Goal: Task Accomplishment & Management: Complete application form

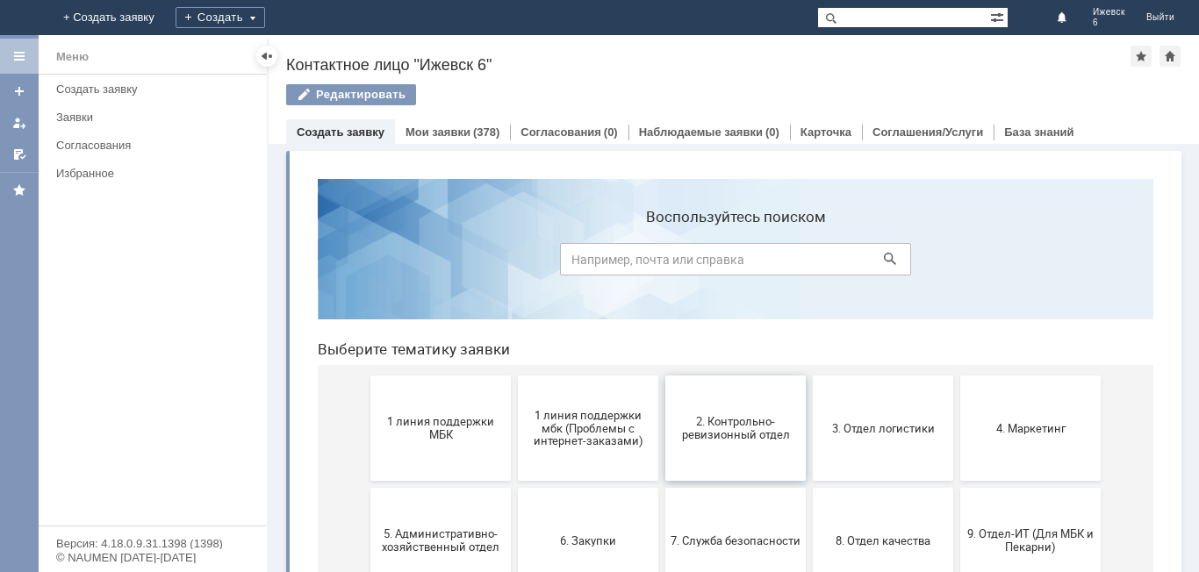
click at [768, 429] on span "2. Контрольно-ревизионный отдел" at bounding box center [736, 428] width 130 height 26
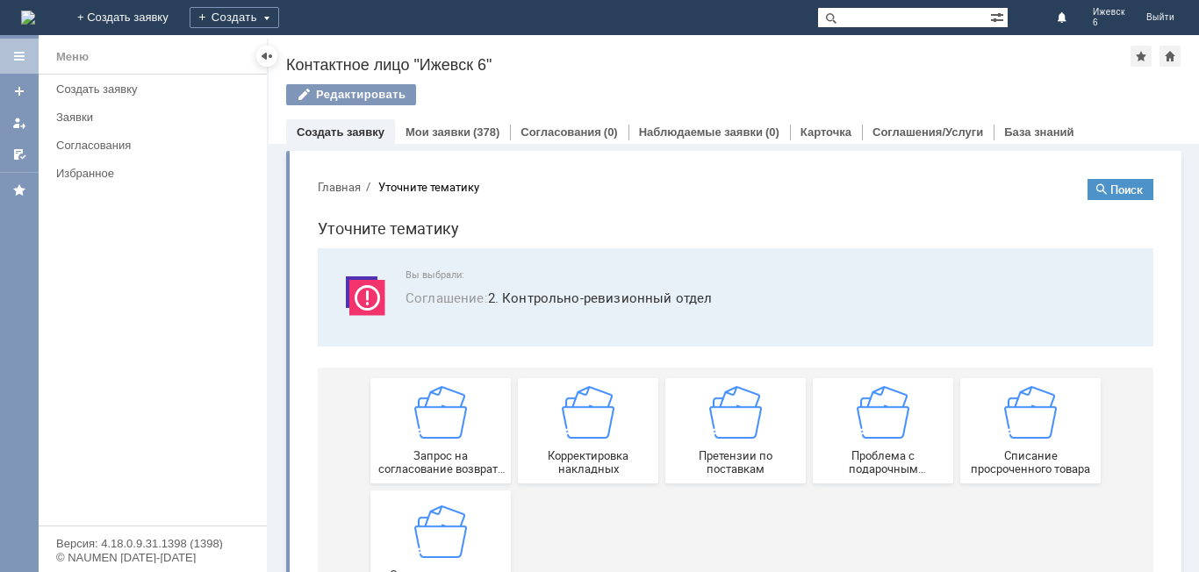
click at [777, 319] on div "Вы выбрали: Соглашение : 2. Контрольно-ревизионный отдел" at bounding box center [736, 298] width 794 height 56
click at [869, 436] on img at bounding box center [883, 412] width 53 height 53
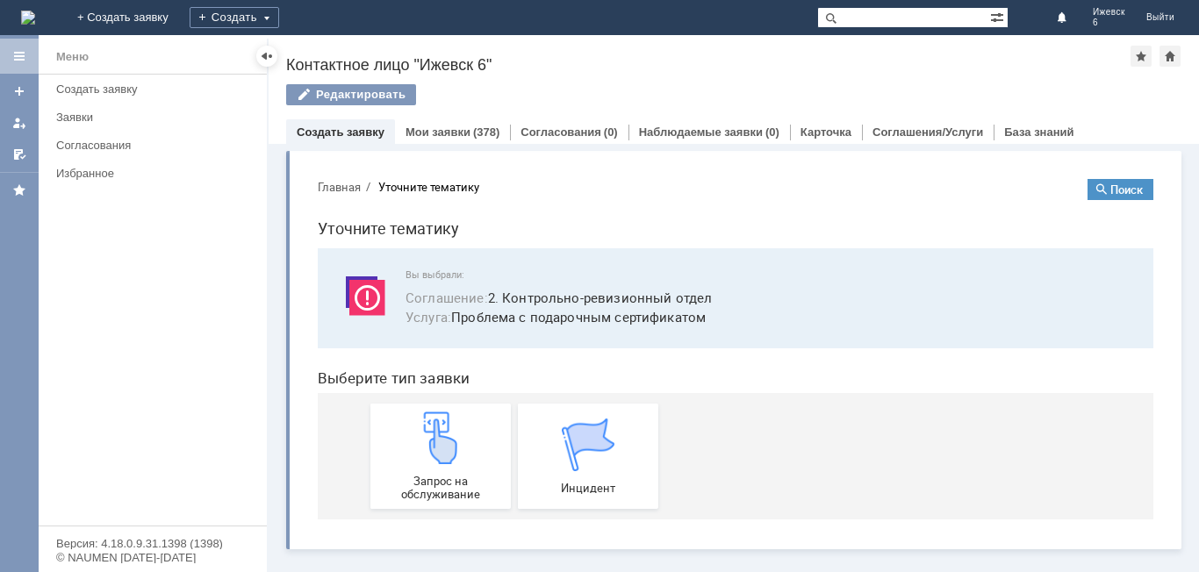
click at [836, 165] on body "Главная Уточните тематику Поиск Уточните тематику Вы выбрали: Соглашение : 2. К…" at bounding box center [736, 349] width 864 height 369
click at [454, 454] on img at bounding box center [440, 438] width 53 height 53
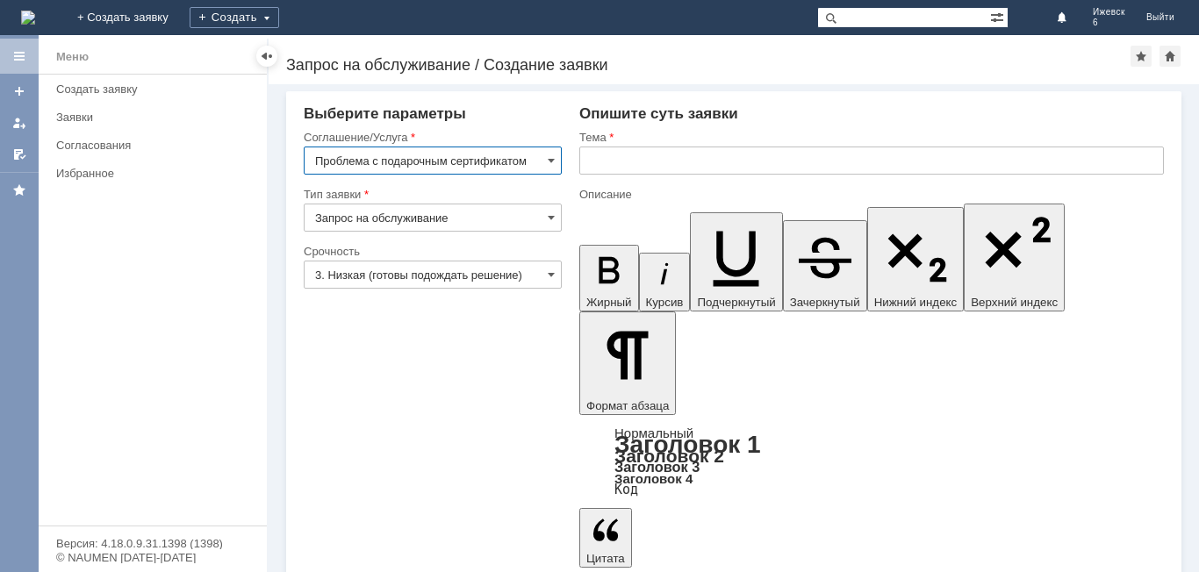
click at [606, 154] on input "text" at bounding box center [871, 161] width 585 height 28
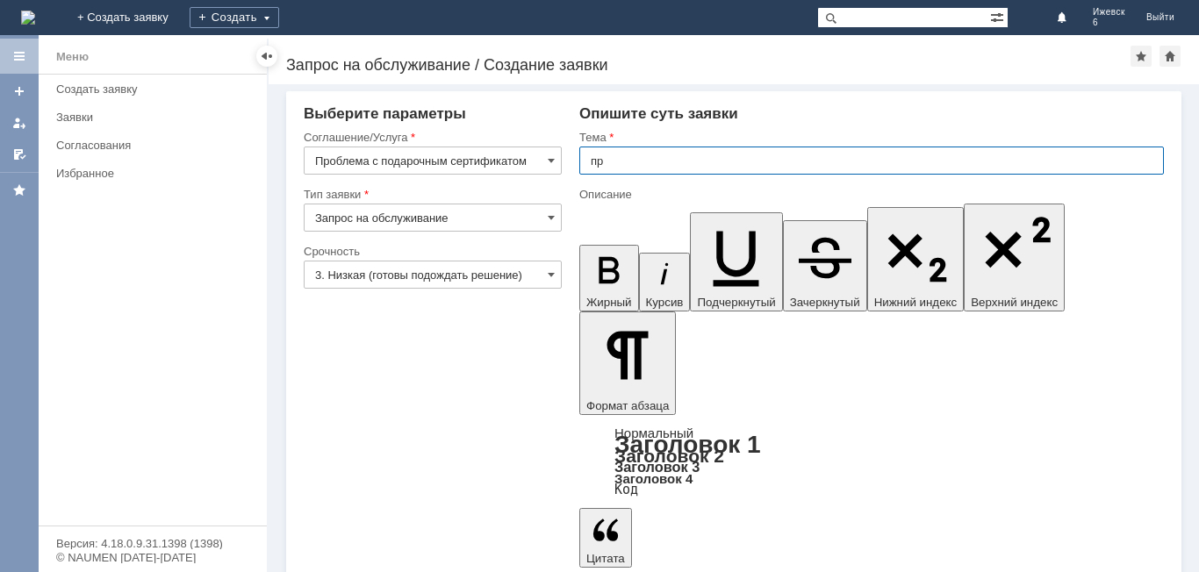
type input "п"
type input "подарочные сертификать"
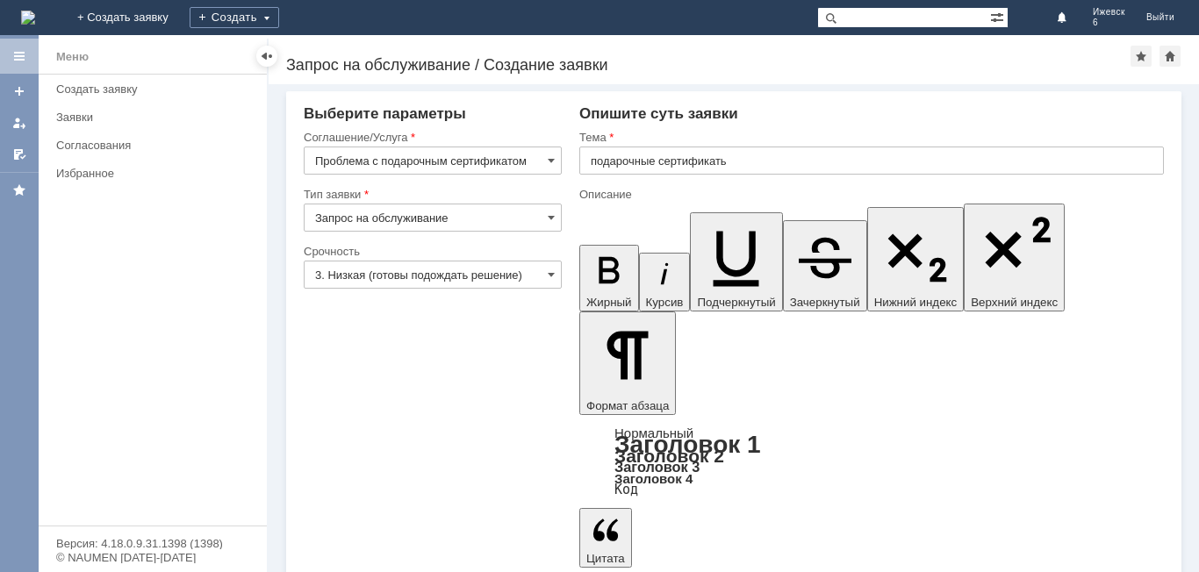
scroll to position [47, 0]
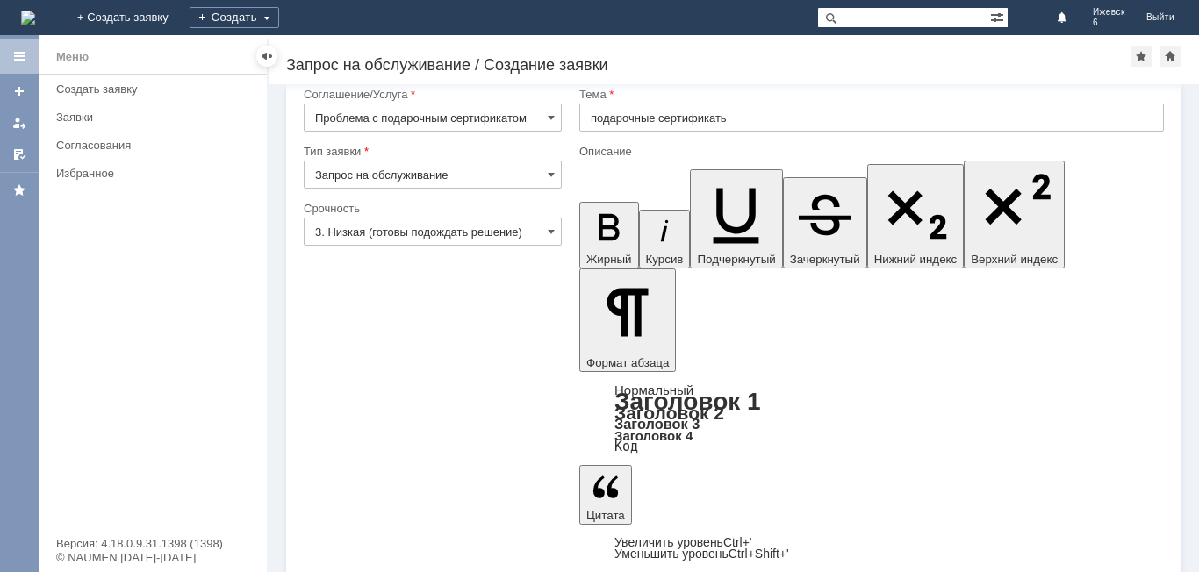
scroll to position [45, 0]
